Goal: Information Seeking & Learning: Learn about a topic

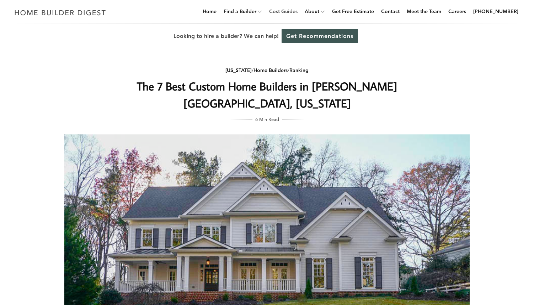
click at [292, 11] on link "Cost Guides" at bounding box center [283, 11] width 34 height 23
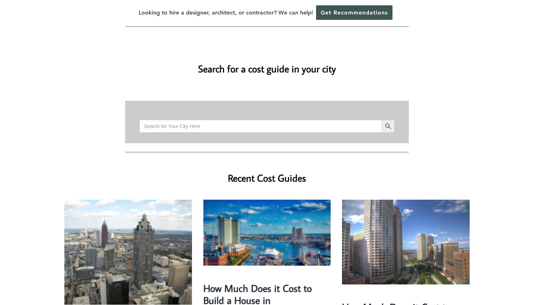
scroll to position [55, 0]
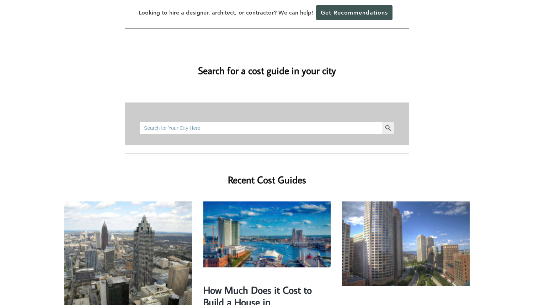
click at [224, 122] on input "Search for:" at bounding box center [260, 128] width 242 height 13
paste input "Sandy Springs, GA 30328"
type input "Sandy Springs, GA 30328"
click at [382, 122] on button "Search Button" at bounding box center [388, 128] width 13 height 13
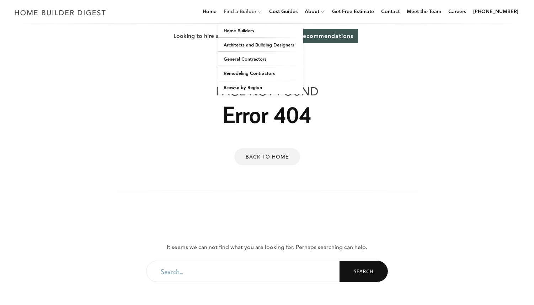
click at [256, 14] on link "Find a Builder" at bounding box center [239, 11] width 36 height 23
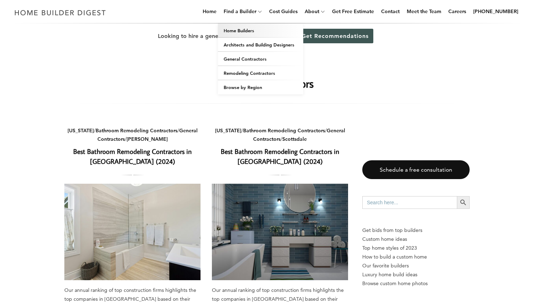
click at [257, 32] on link "Home Builders" at bounding box center [260, 30] width 85 height 14
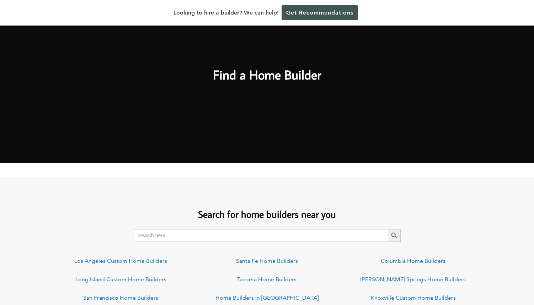
scroll to position [433, 0]
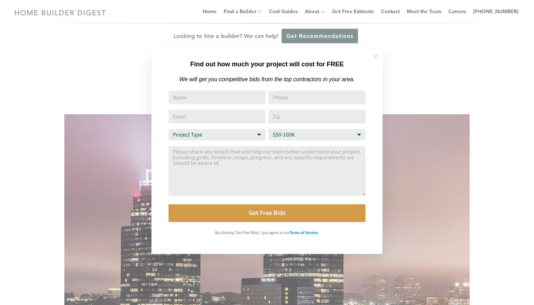
click at [374, 56] on icon at bounding box center [375, 57] width 8 height 8
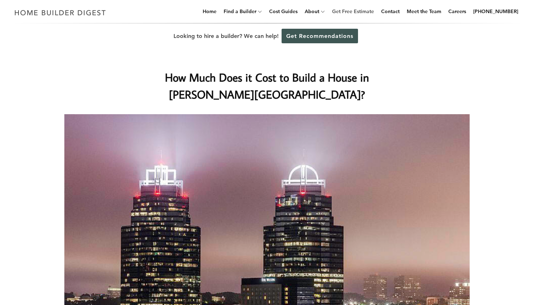
click at [372, 13] on link "Get Free Estimate" at bounding box center [353, 11] width 48 height 23
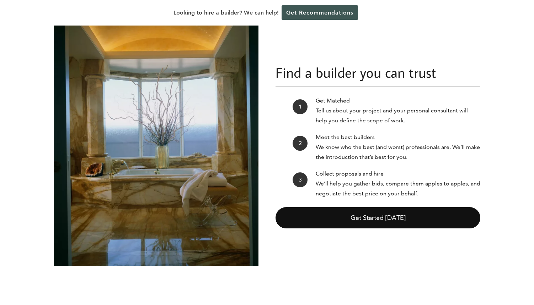
scroll to position [65, 0]
